Goal: Task Accomplishment & Management: Complete application form

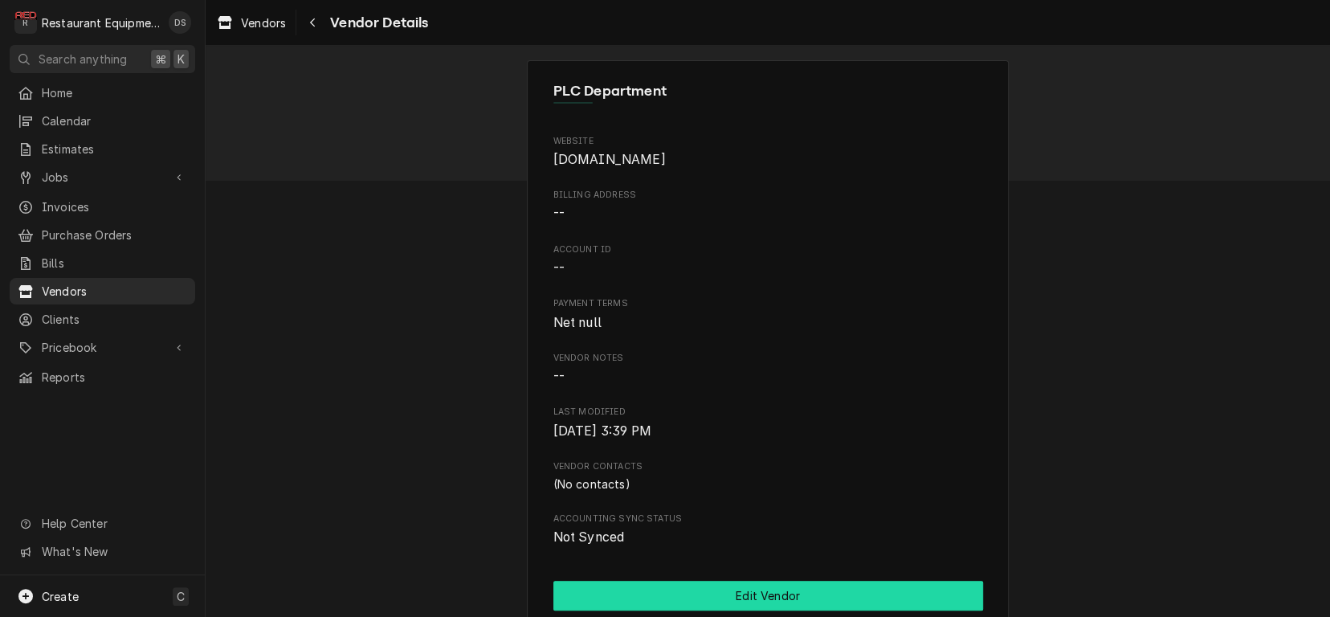
scroll to position [139, 0]
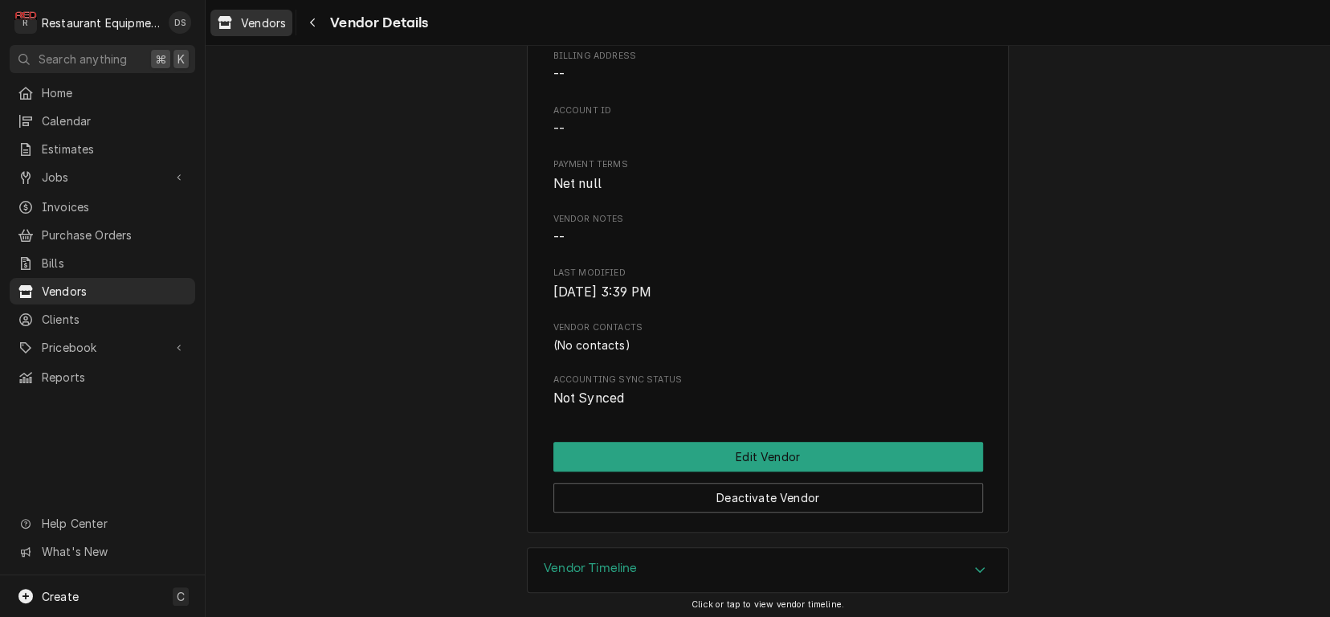
click at [282, 19] on span "Vendors" at bounding box center [263, 22] width 45 height 17
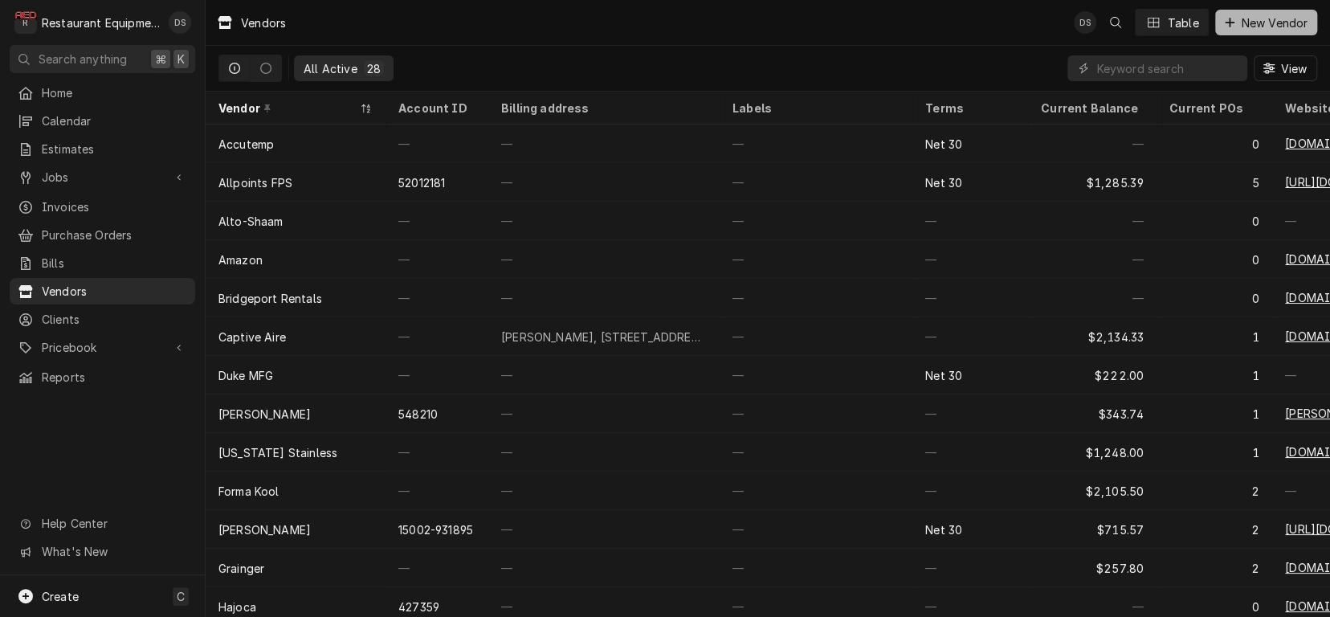
click at [1245, 20] on span "New Vendor" at bounding box center [1274, 22] width 73 height 17
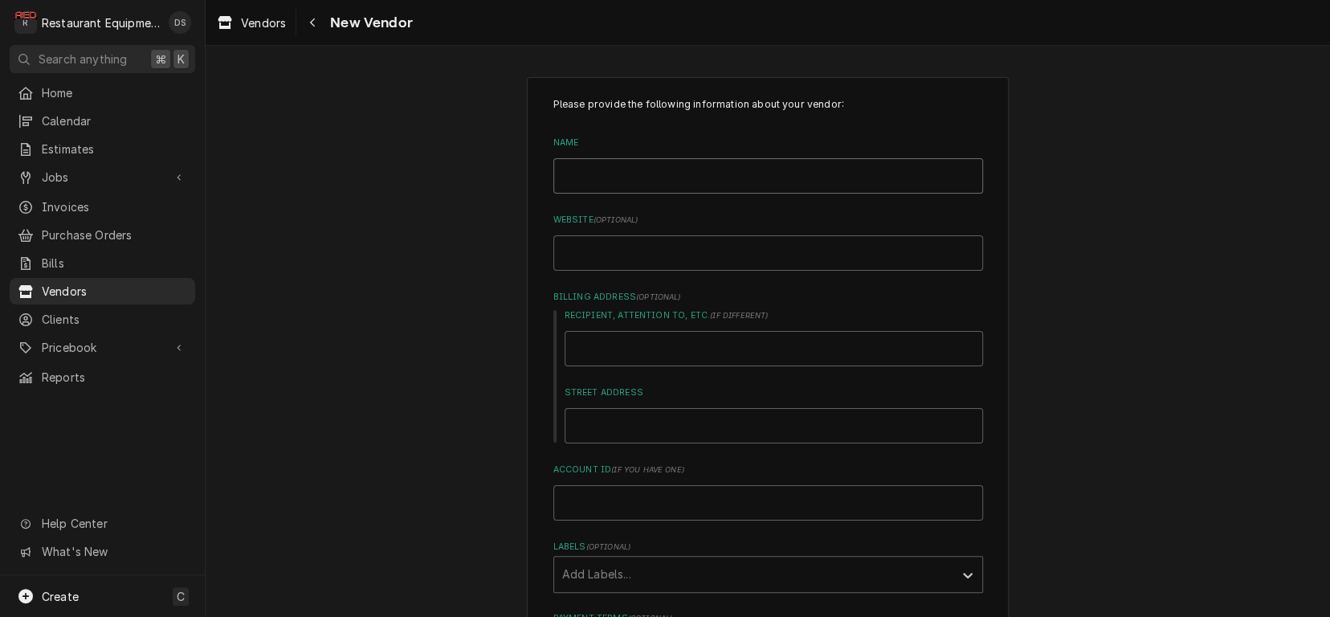
type input "K"
type textarea "x"
type input "Ki"
type textarea "x"
type input "Kin"
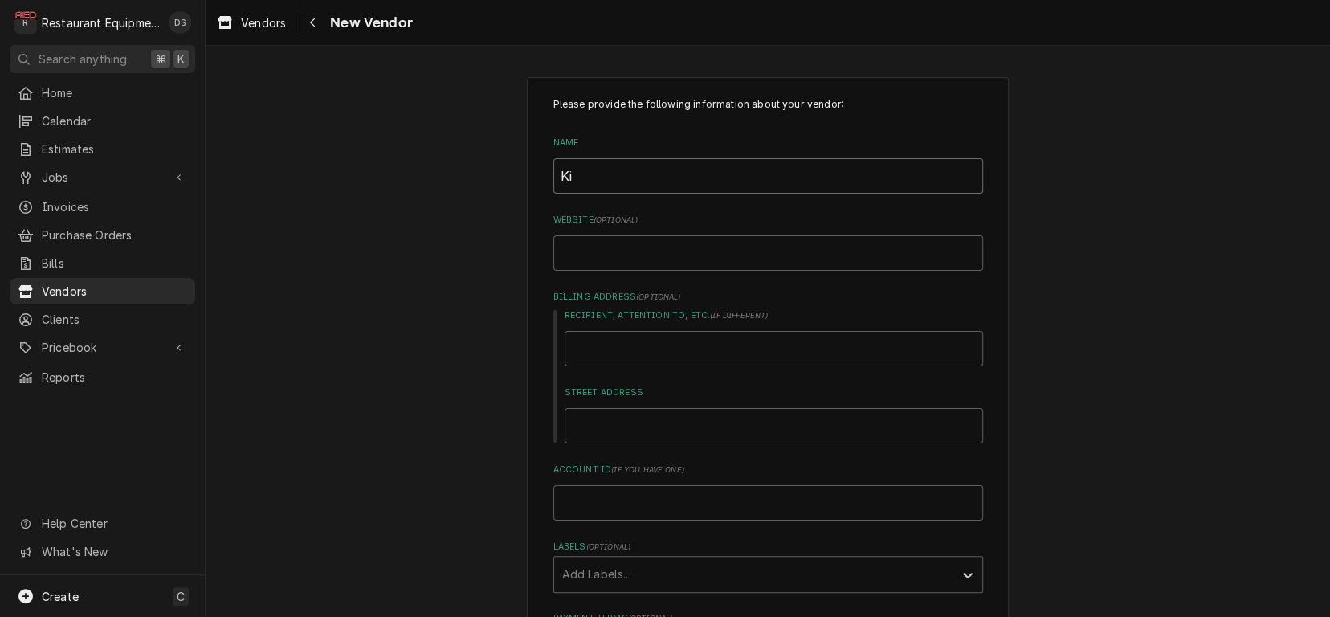
type textarea "x"
type input "[PERSON_NAME]"
type textarea "x"
type input "Kinte"
type textarea "x"
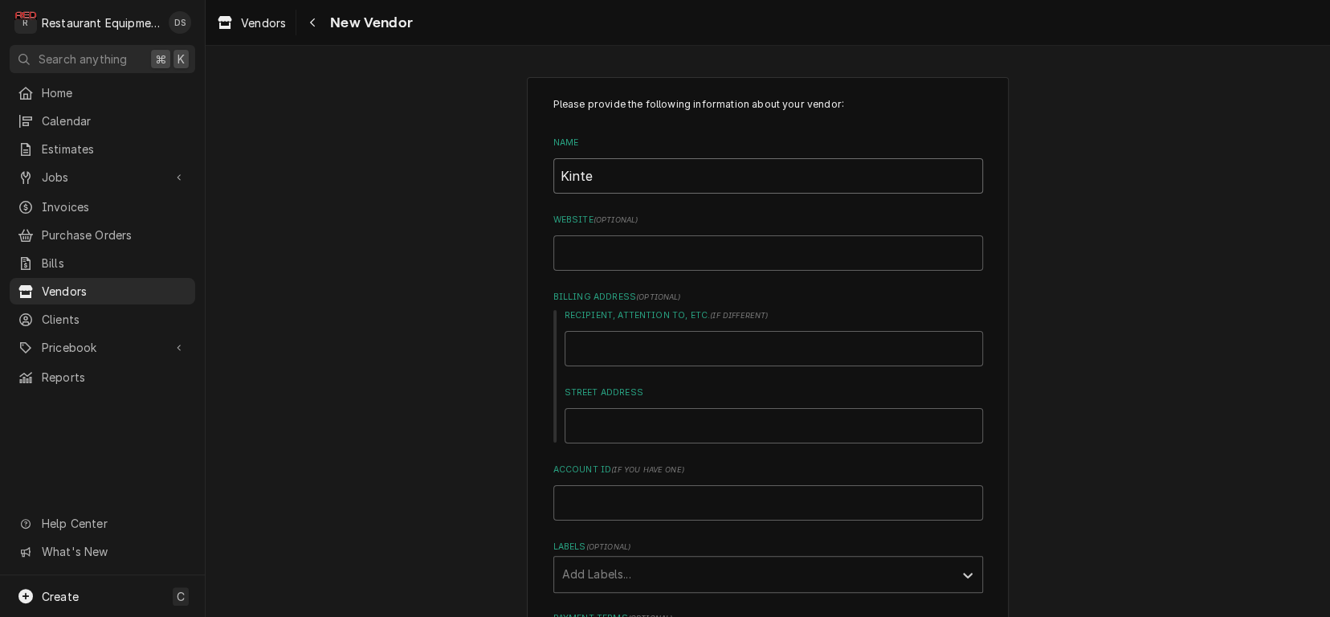
type input "Kinter"
type textarea "x"
type input "Kintera"
type textarea "x"
type input "Kintera"
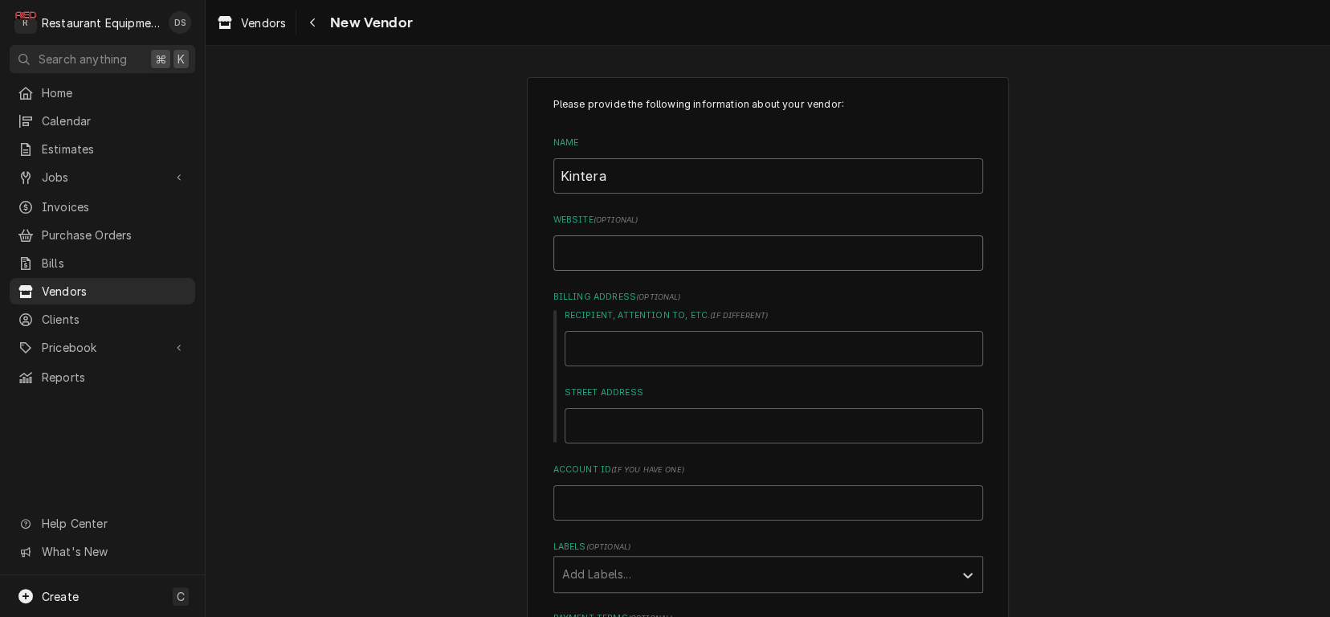
type input "k"
type textarea "x"
type input "ki"
type textarea "x"
type input "kin"
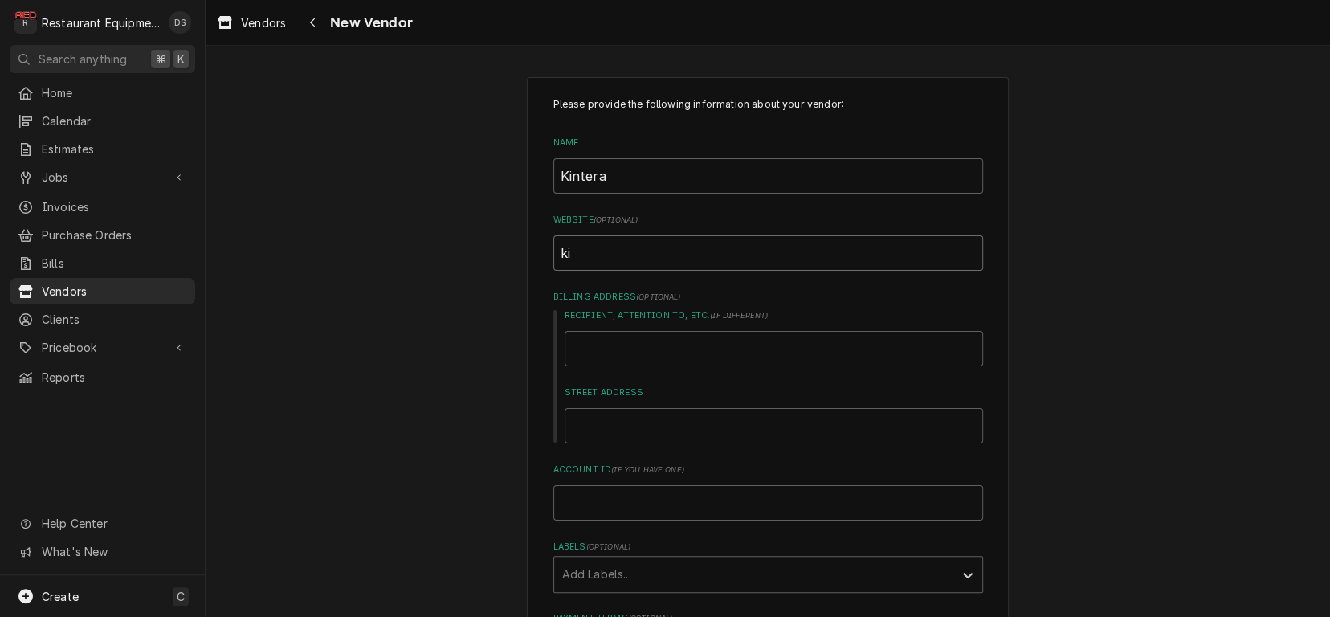
type textarea "x"
type input "kint"
type textarea "x"
type input "kinte"
type textarea "x"
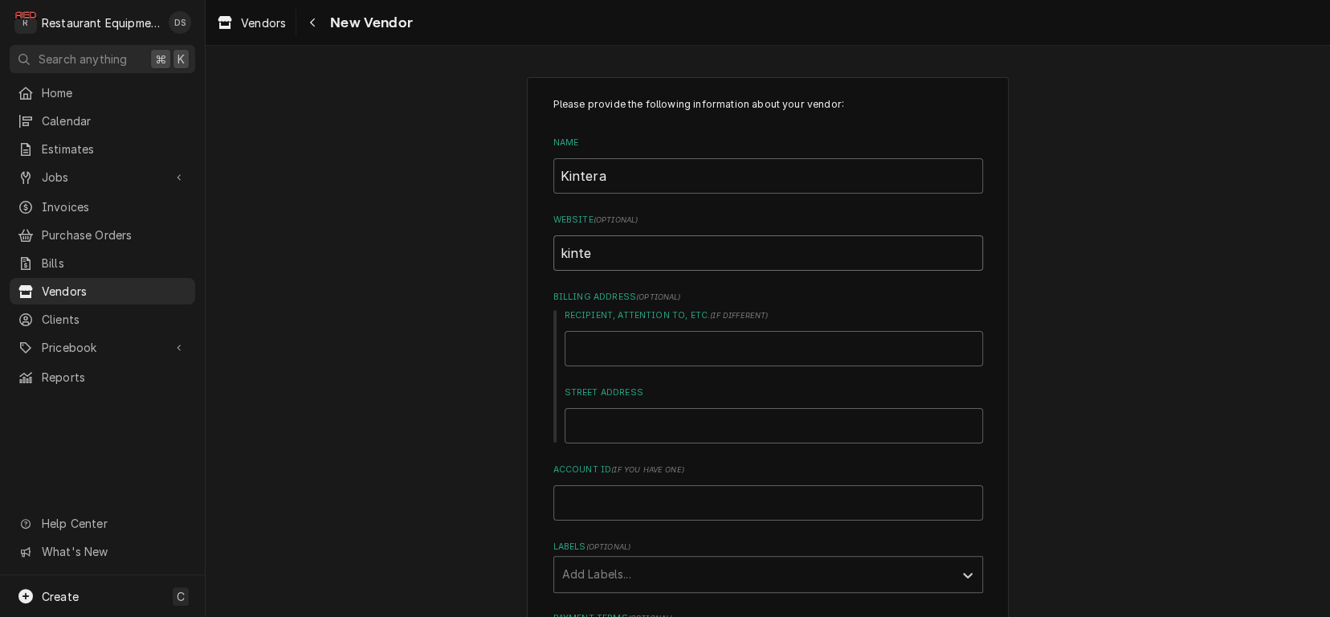
type input "kinter"
type textarea "x"
type input "kintera"
type textarea "x"
type input "Kintera."
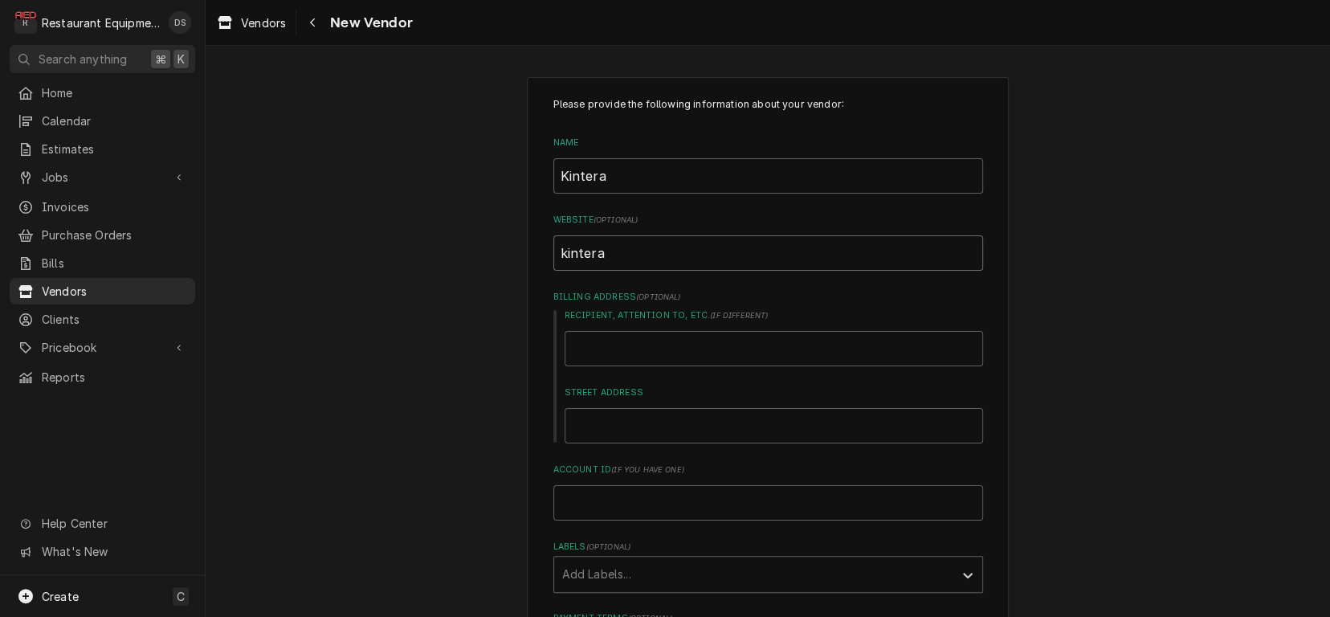
type textarea "x"
type input "Kintera.c"
type textarea "x"
type input "Kintera.co"
type textarea "x"
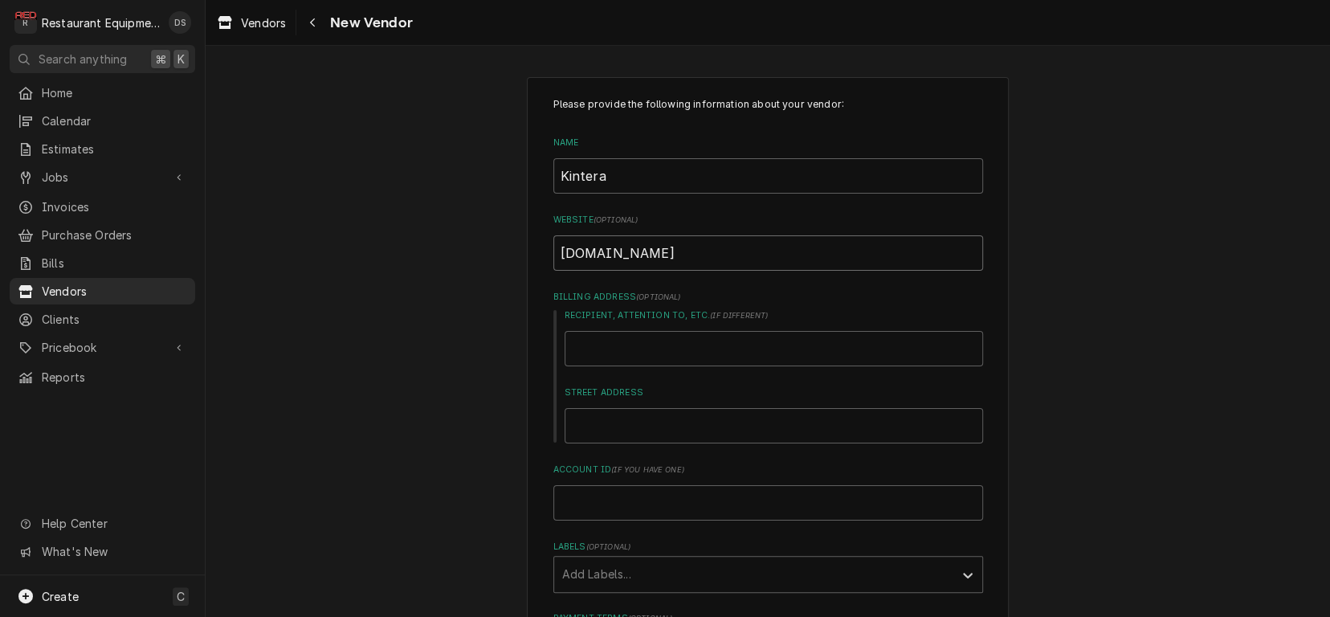
type input "Kintera.com"
type textarea "x"
type input "Kintera.com"
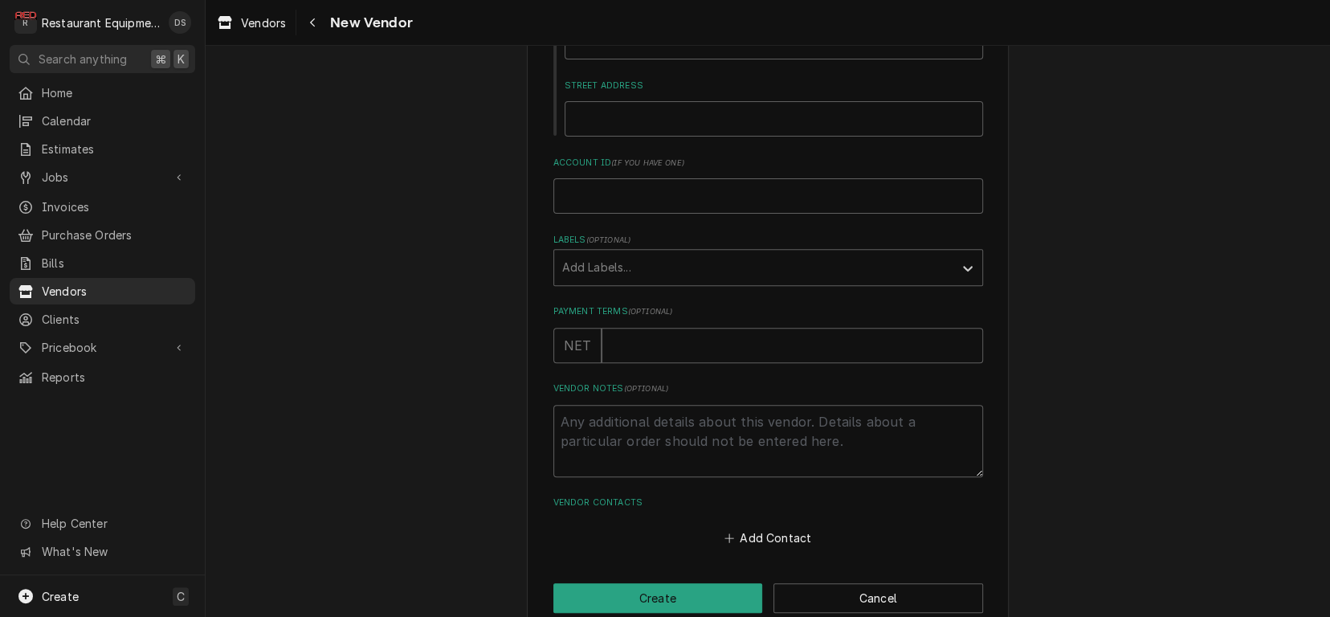
scroll to position [282, 0]
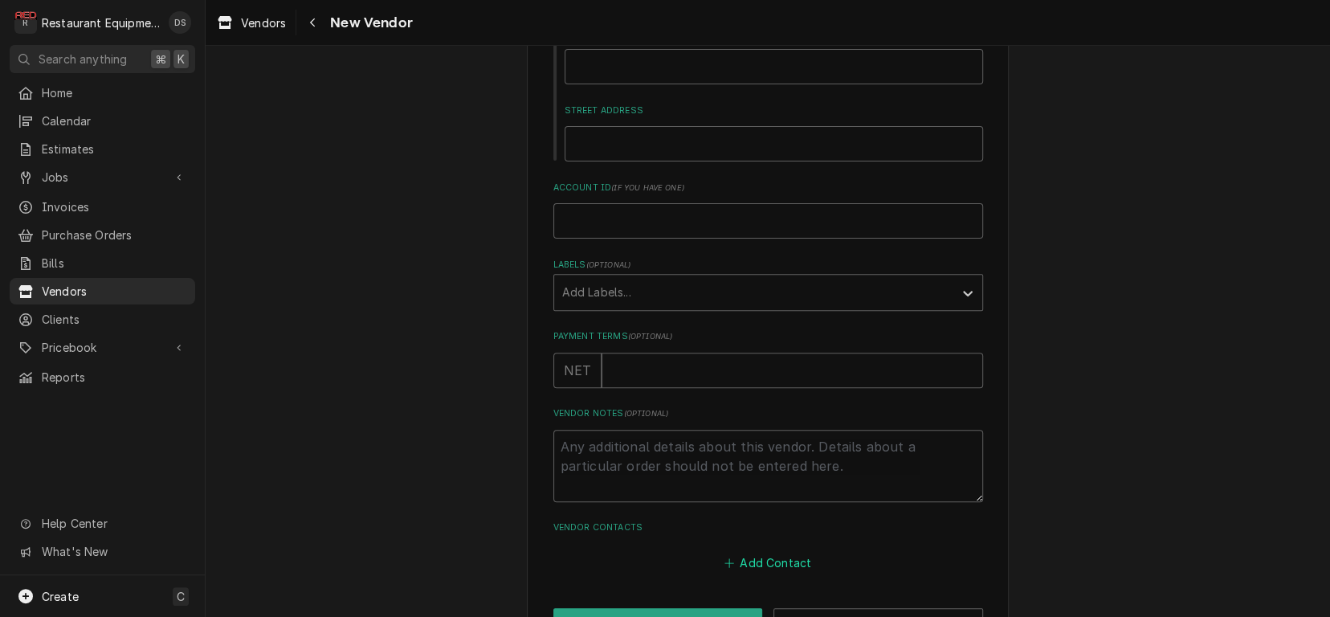
click at [776, 557] on button "Add Contact" at bounding box center [767, 563] width 92 height 22
type textarea "x"
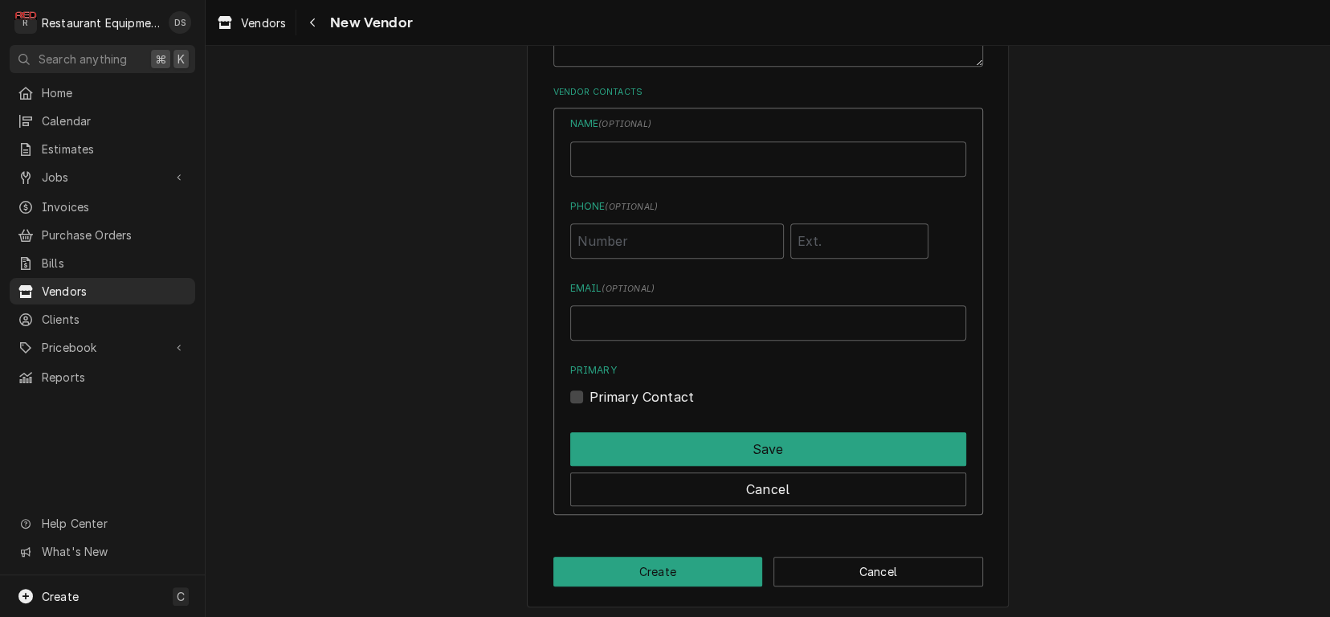
scroll to position [717, 0]
paste input "mwood@hagarrs.com"
type input "mwood@hagarrs.com"
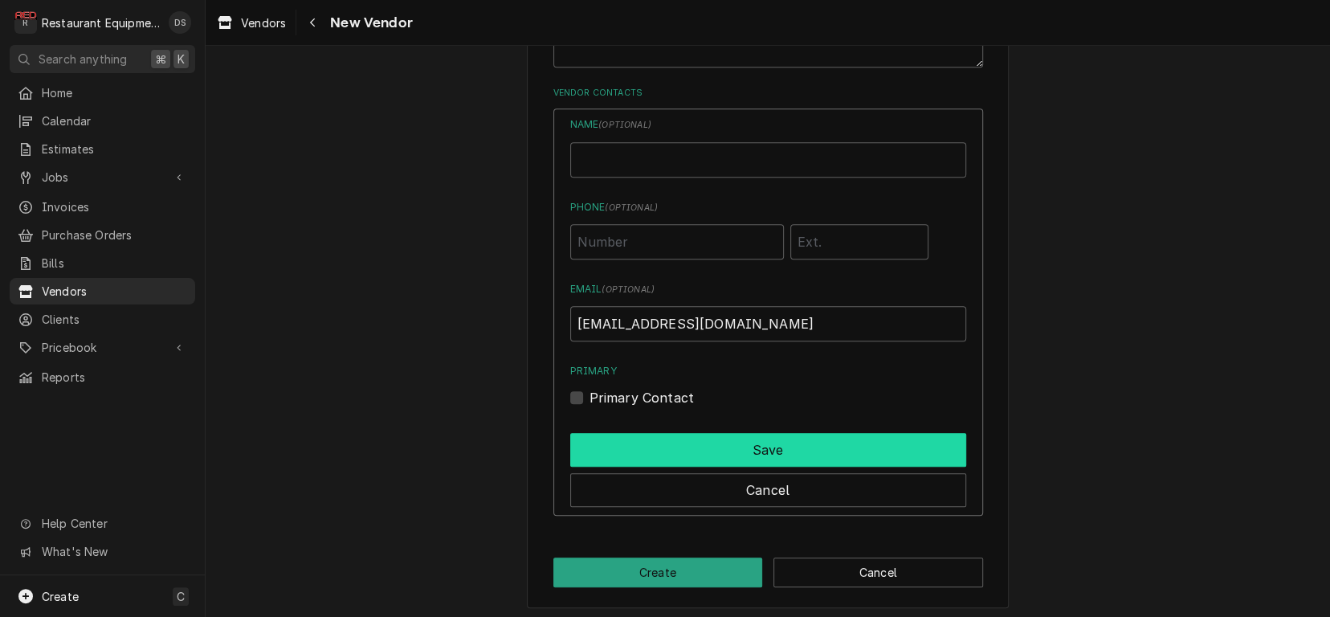
click at [751, 435] on button "Save" at bounding box center [768, 450] width 396 height 34
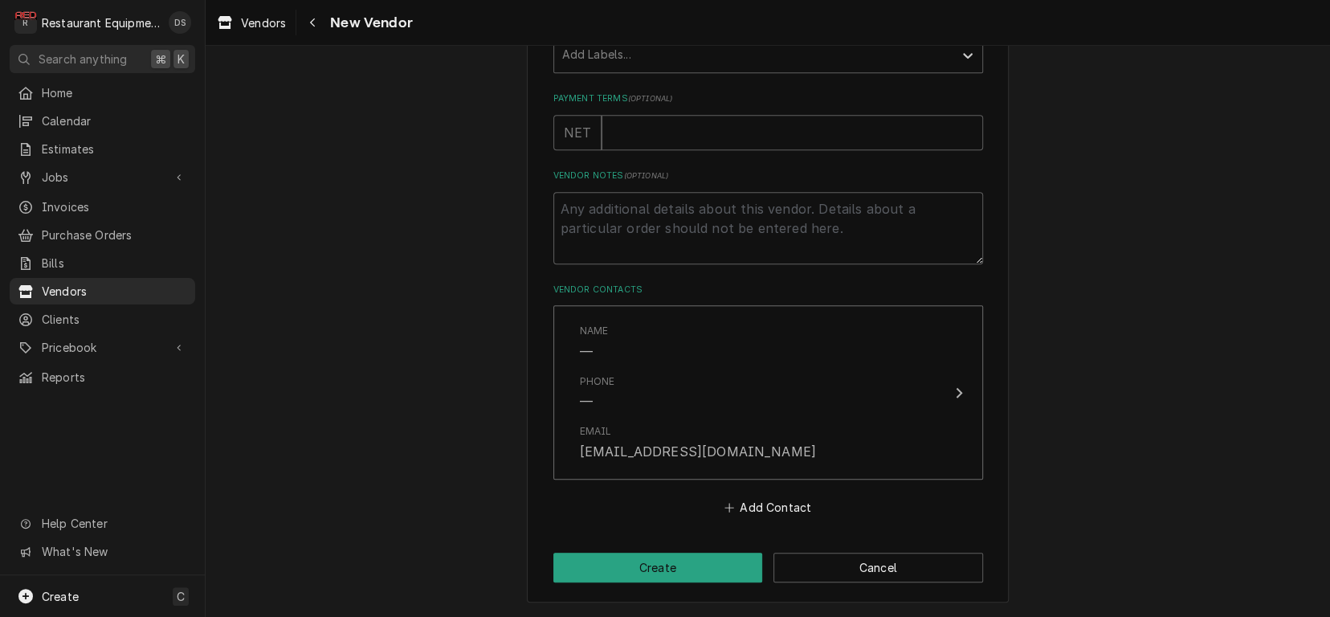
scroll to position [514, 0]
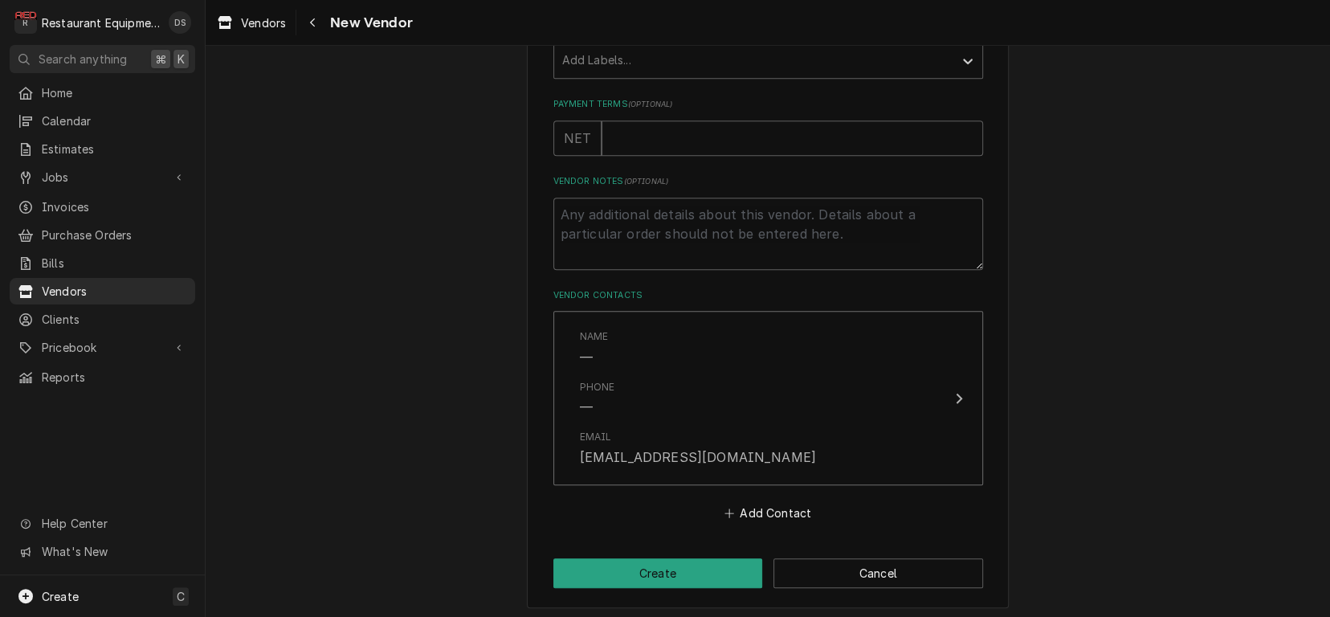
drag, startPoint x: 668, startPoint y: 591, endPoint x: 668, endPoint y: 583, distance: 8.1
click at [668, 591] on div "Please provide the following information about your vendor: Name Kintera Websit…" at bounding box center [768, 86] width 482 height 1046
click at [668, 567] on button "Create" at bounding box center [659, 573] width 210 height 30
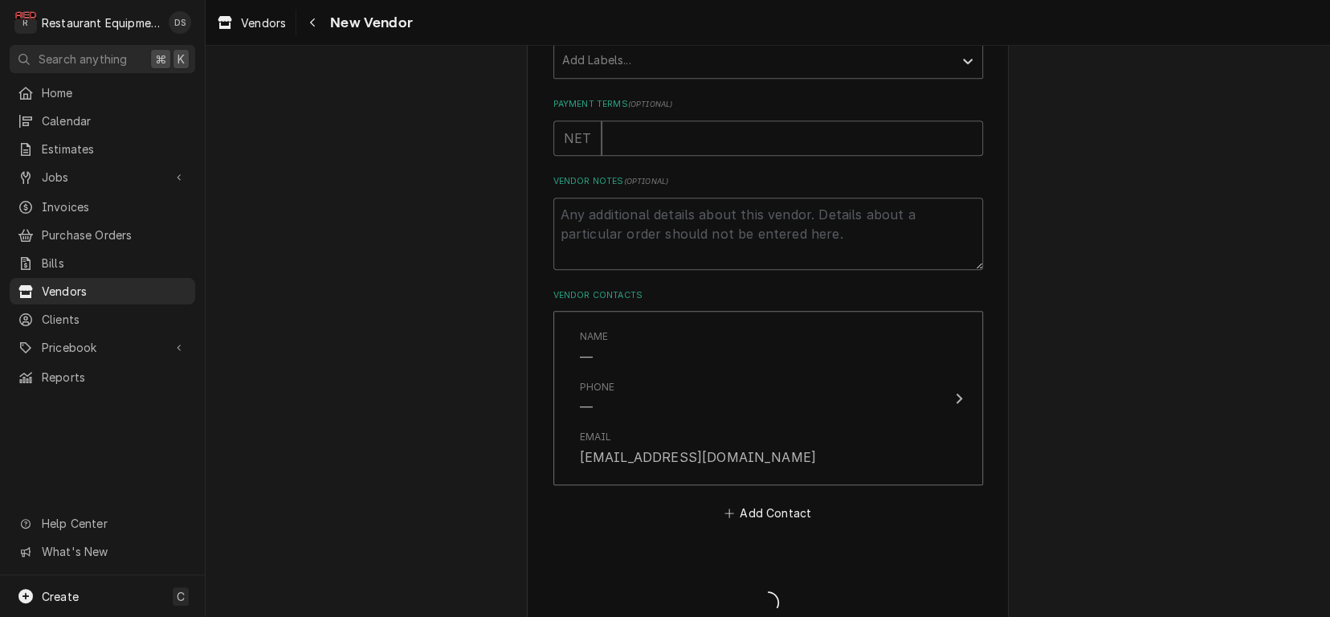
type textarea "x"
